Goal: Information Seeking & Learning: Learn about a topic

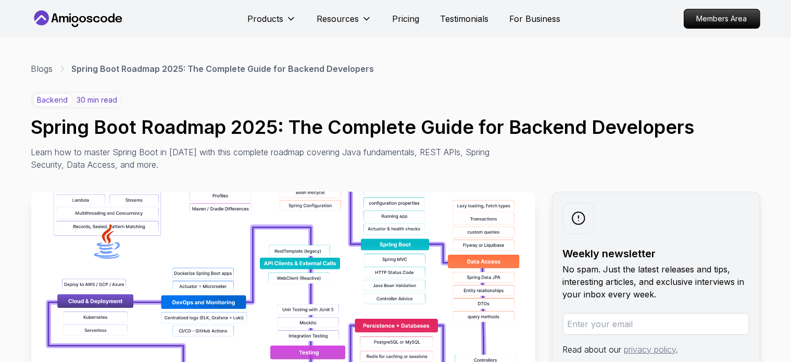
click at [131, 230] on img at bounding box center [283, 309] width 504 height 234
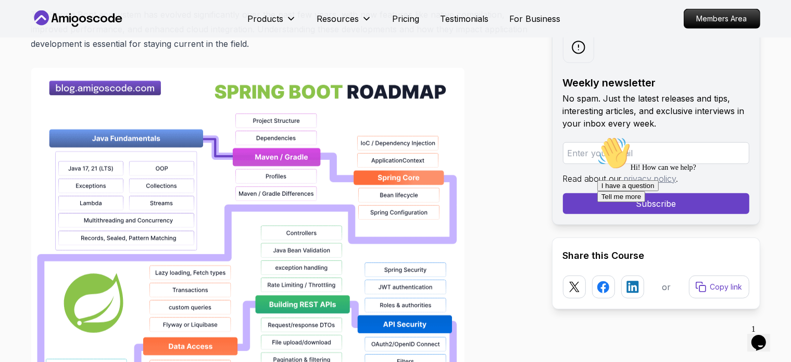
scroll to position [729, 0]
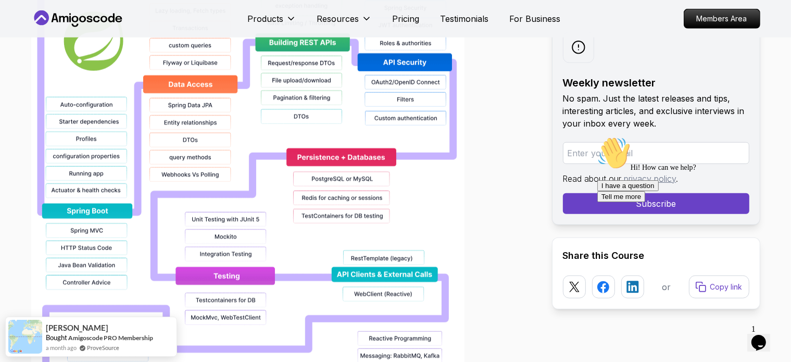
scroll to position [990, 0]
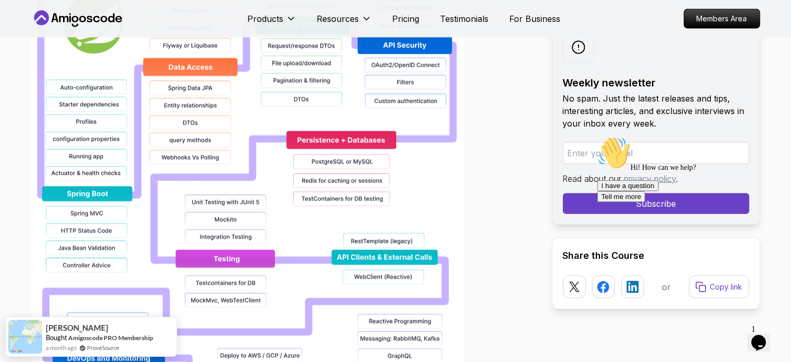
click at [131, 187] on img at bounding box center [247, 122] width 433 height 667
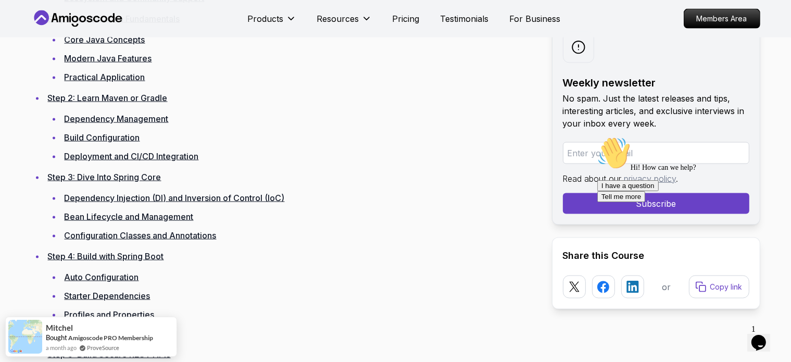
scroll to position [1667, 0]
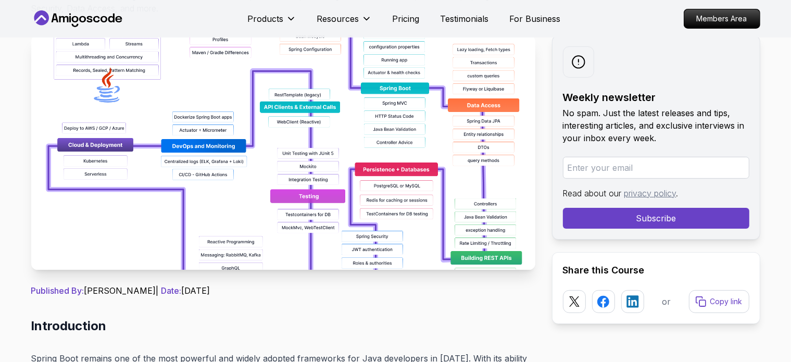
click at [317, 128] on img at bounding box center [283, 152] width 504 height 234
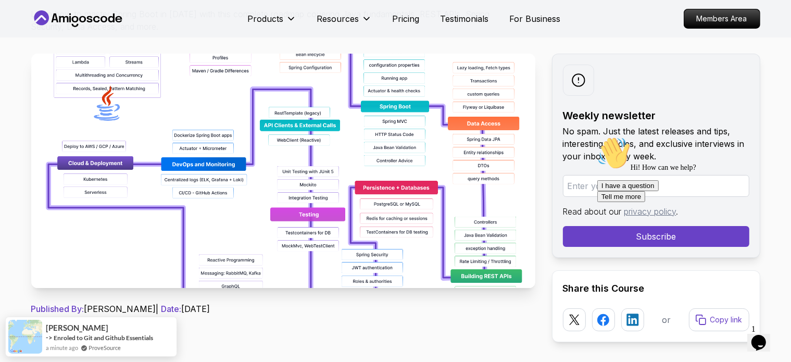
scroll to position [156, 0]
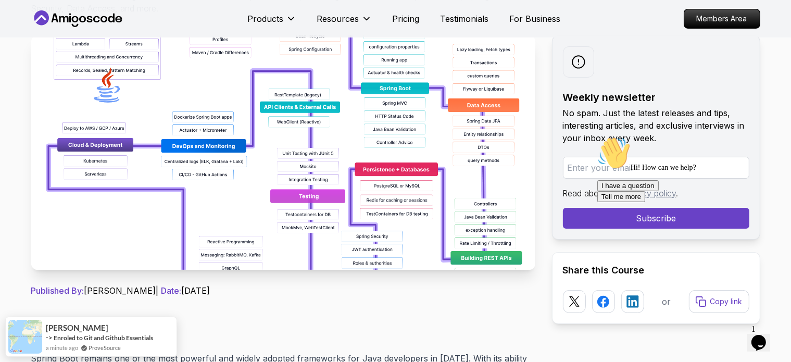
click at [467, 154] on img at bounding box center [283, 152] width 504 height 234
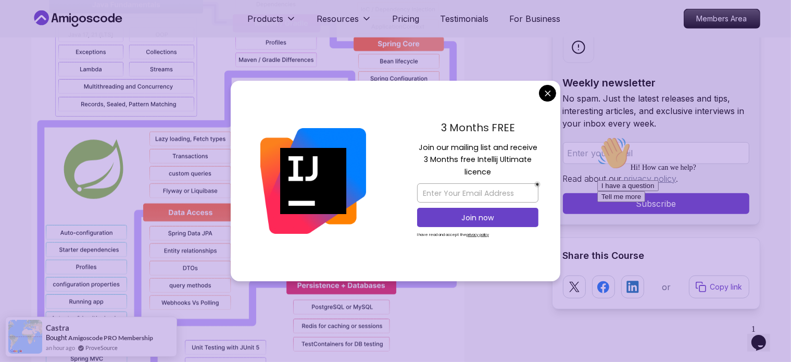
scroll to position [833, 0]
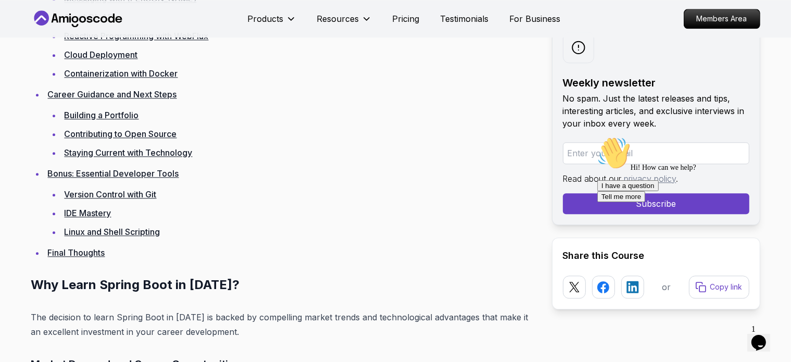
scroll to position [2448, 0]
